Goal: Task Accomplishment & Management: Complete application form

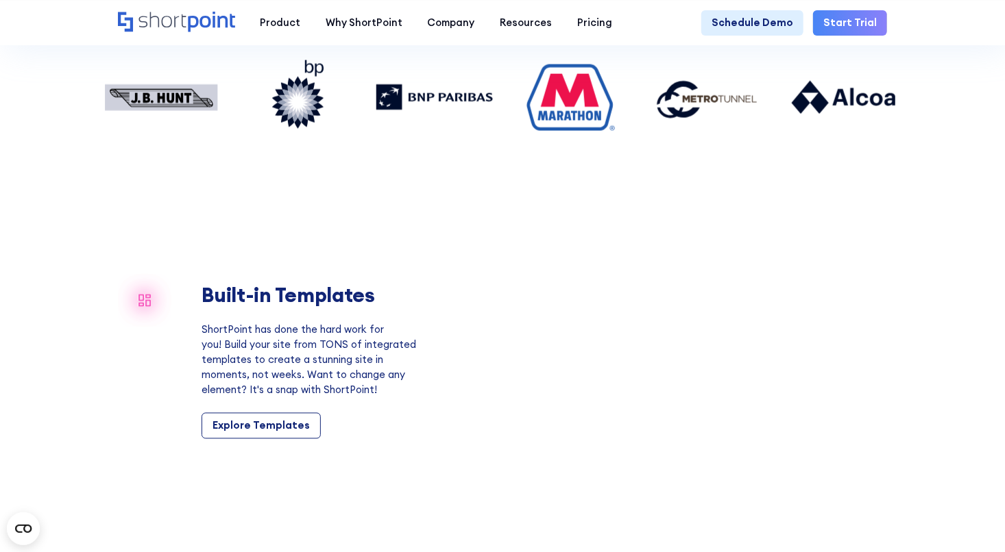
scroll to position [1065, 0]
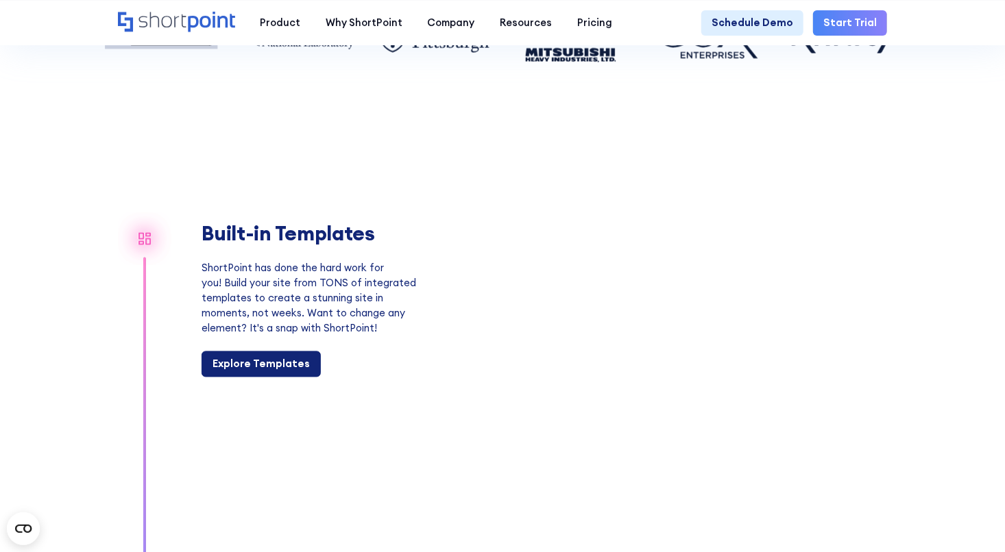
click at [273, 372] on div "Explore Templates" at bounding box center [260, 364] width 97 height 15
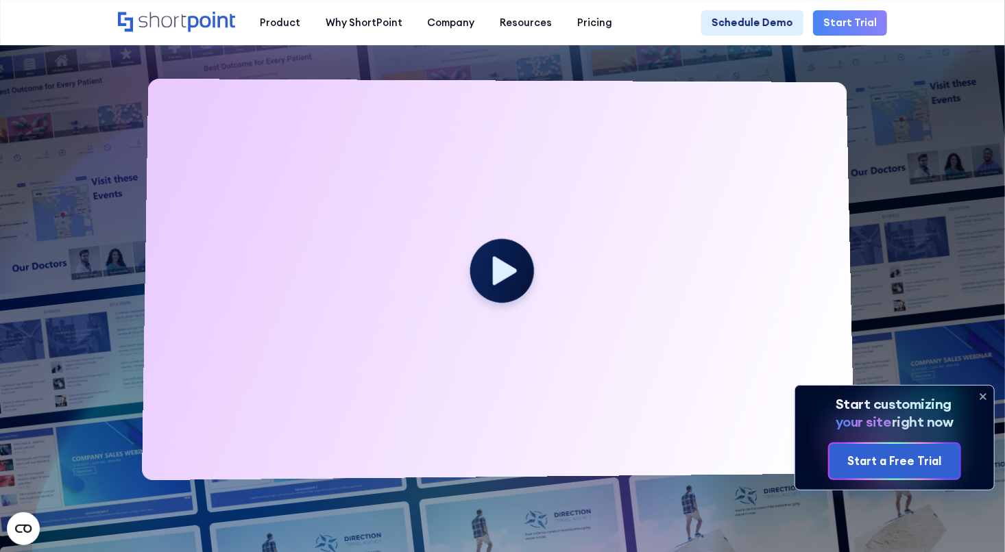
scroll to position [329, 0]
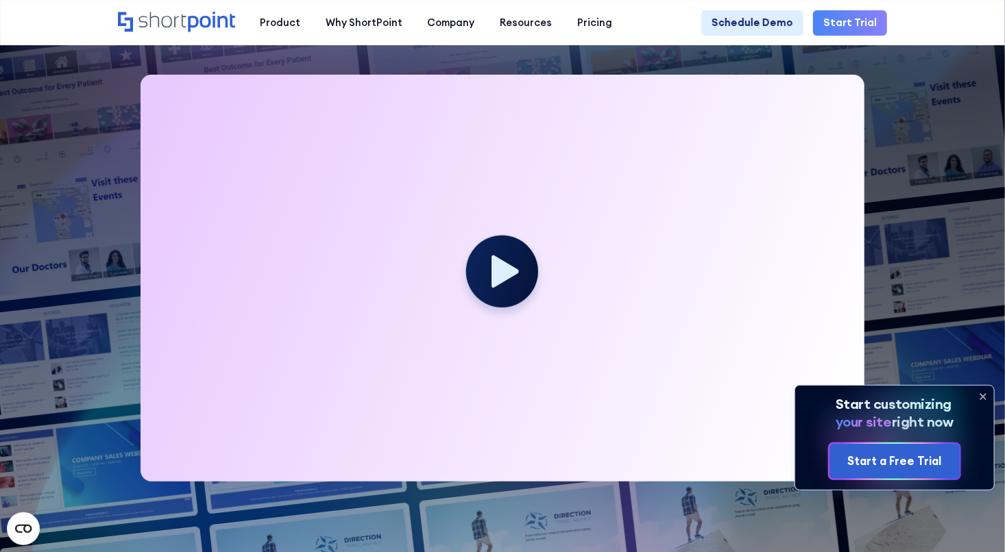
click at [508, 278] on icon at bounding box center [505, 272] width 27 height 33
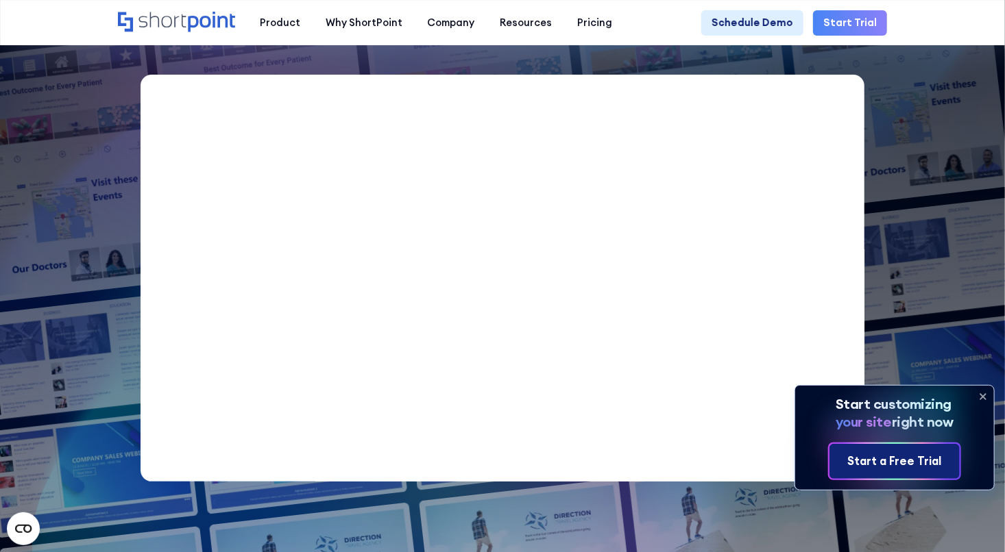
click at [883, 465] on div "Start a Free Trial" at bounding box center [894, 461] width 94 height 17
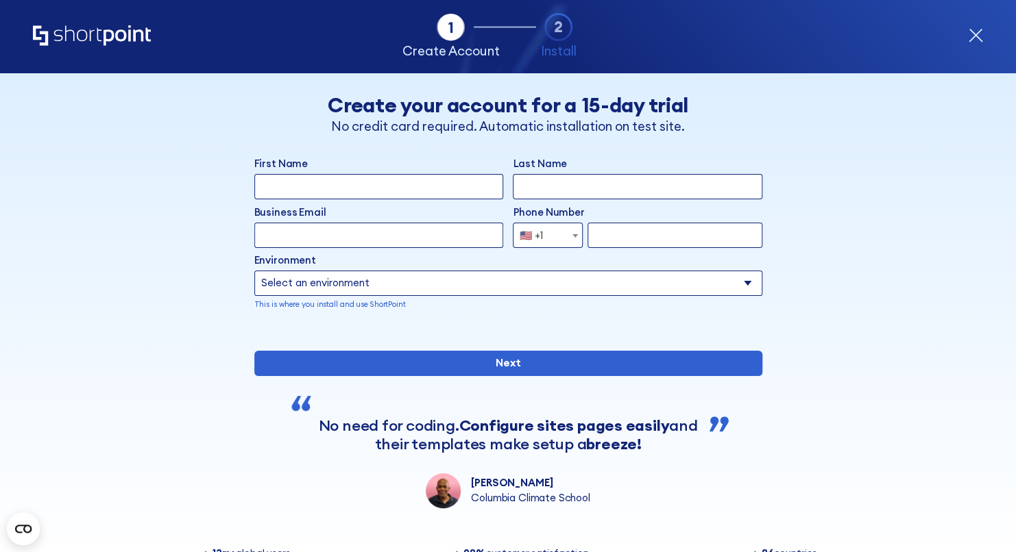
click at [319, 195] on input "First Name" at bounding box center [378, 186] width 249 height 25
type input "Lionel"
type input "Lapidos"
type input "LionelLapidos@RRCcompanies.com"
select select "+1"
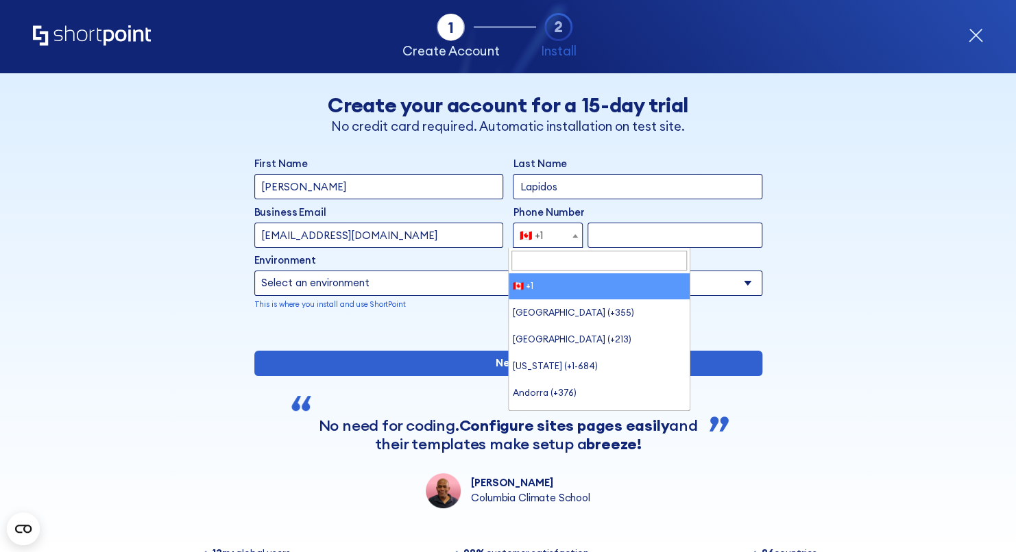
click at [572, 237] on span "form" at bounding box center [575, 235] width 14 height 25
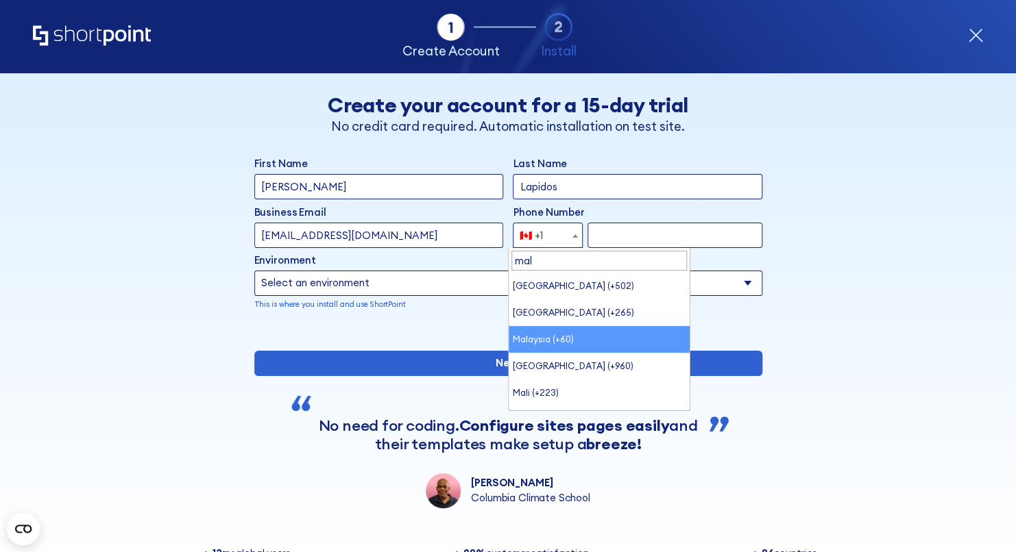
type input "mal"
select select "+60"
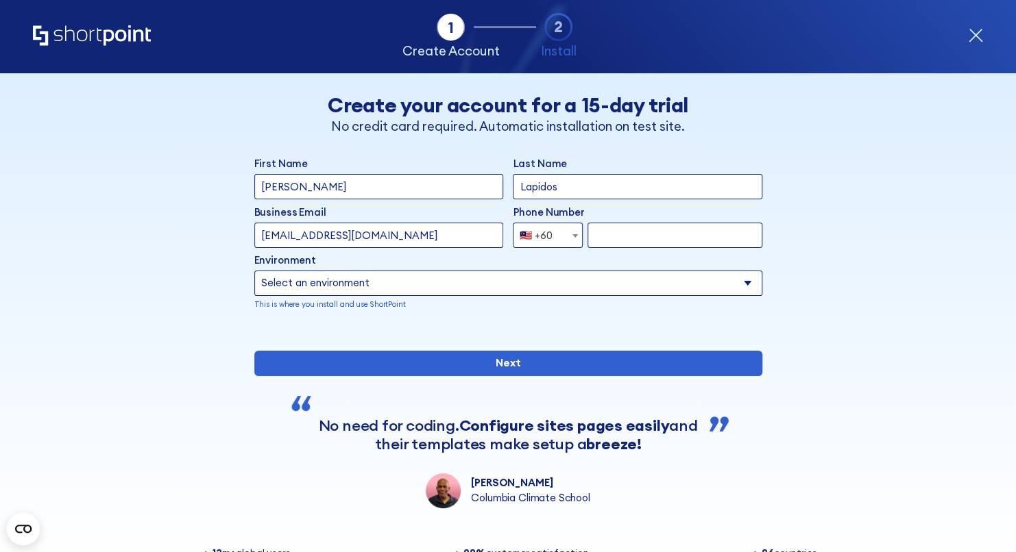
click at [478, 290] on select "Select an environment Microsoft 365 SharePoint Online SharePoint 2019 (On-Premi…" at bounding box center [508, 283] width 508 height 25
